Goal: Transaction & Acquisition: Purchase product/service

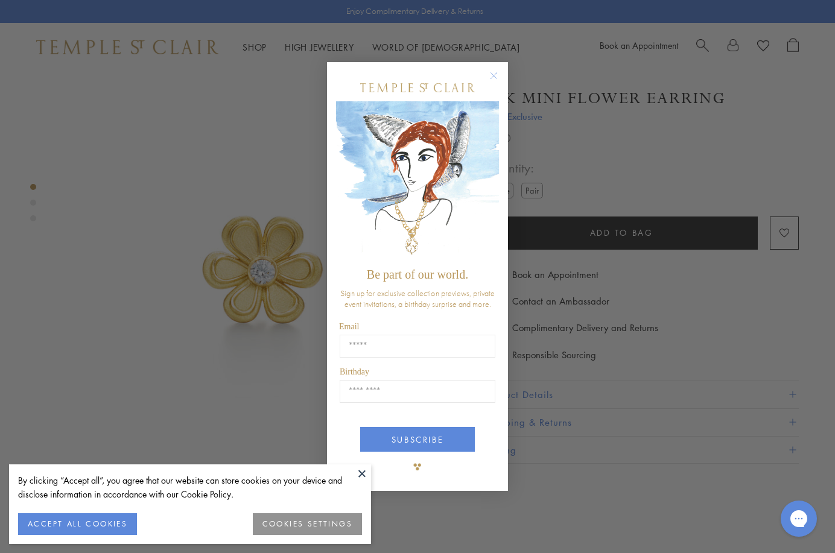
click at [499, 75] on circle "Close dialog" at bounding box center [494, 75] width 14 height 14
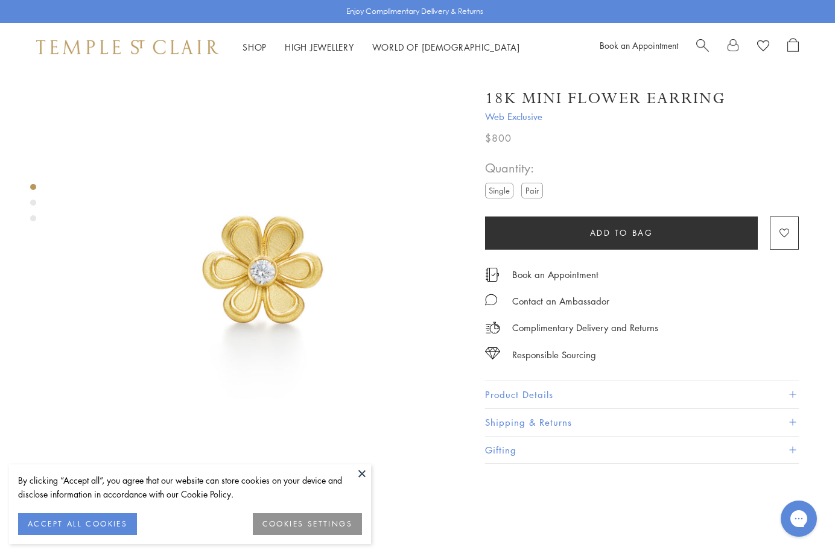
click at [539, 187] on label "Pair" at bounding box center [533, 190] width 22 height 15
click at [502, 190] on label "Single" at bounding box center [499, 190] width 28 height 15
click at [130, 517] on button "ACCEPT ALL COOKIES" at bounding box center [77, 525] width 119 height 22
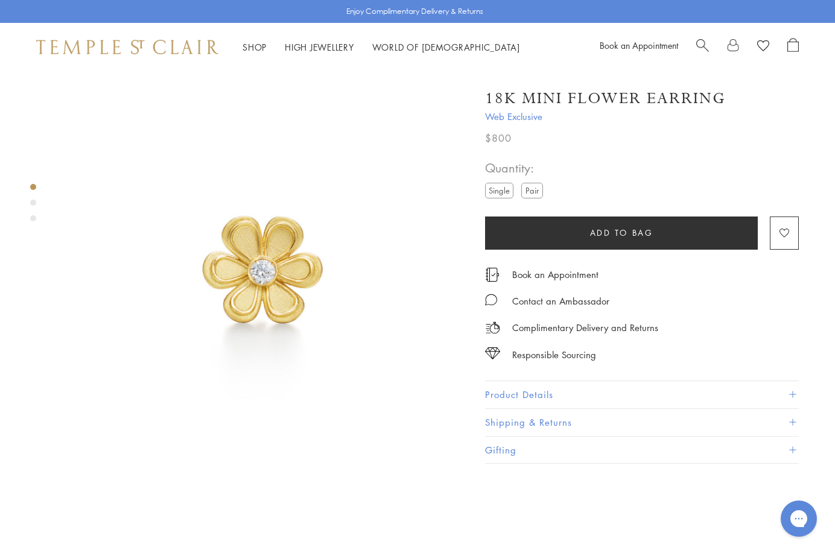
click at [522, 391] on button "Product Details" at bounding box center [642, 394] width 314 height 27
